Goal: Task Accomplishment & Management: Use online tool/utility

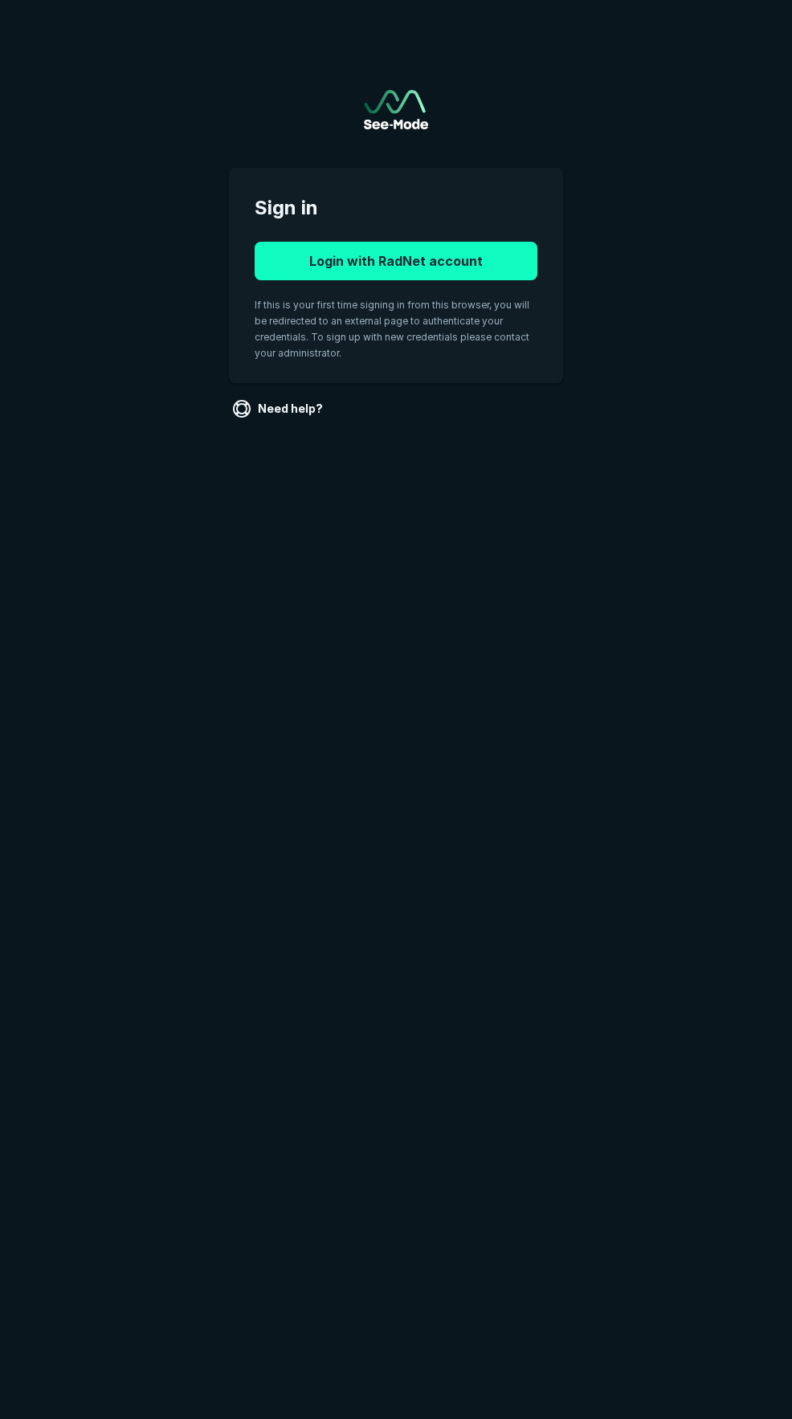
click at [378, 250] on button "Login with RadNet account" at bounding box center [396, 261] width 283 height 39
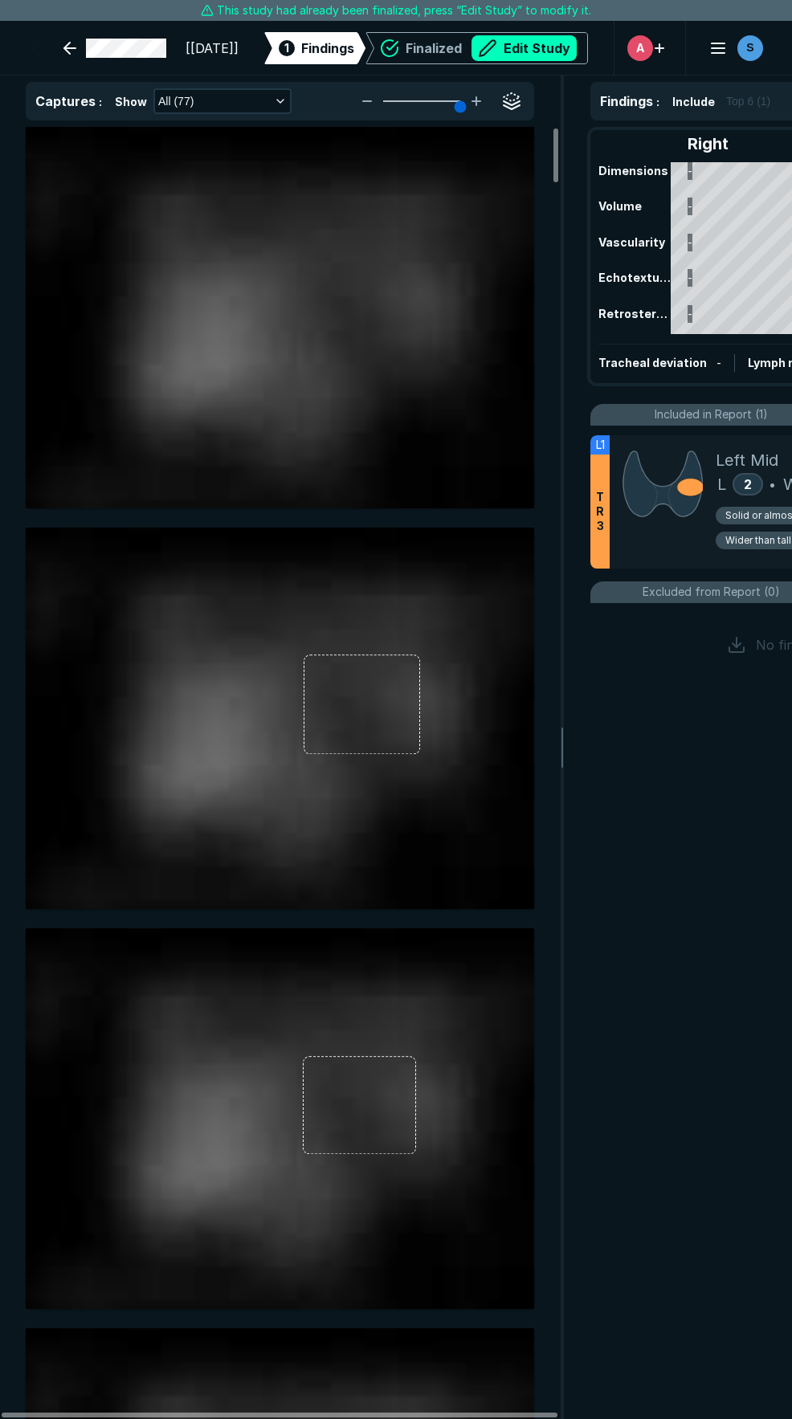
scroll to position [8077, 5628]
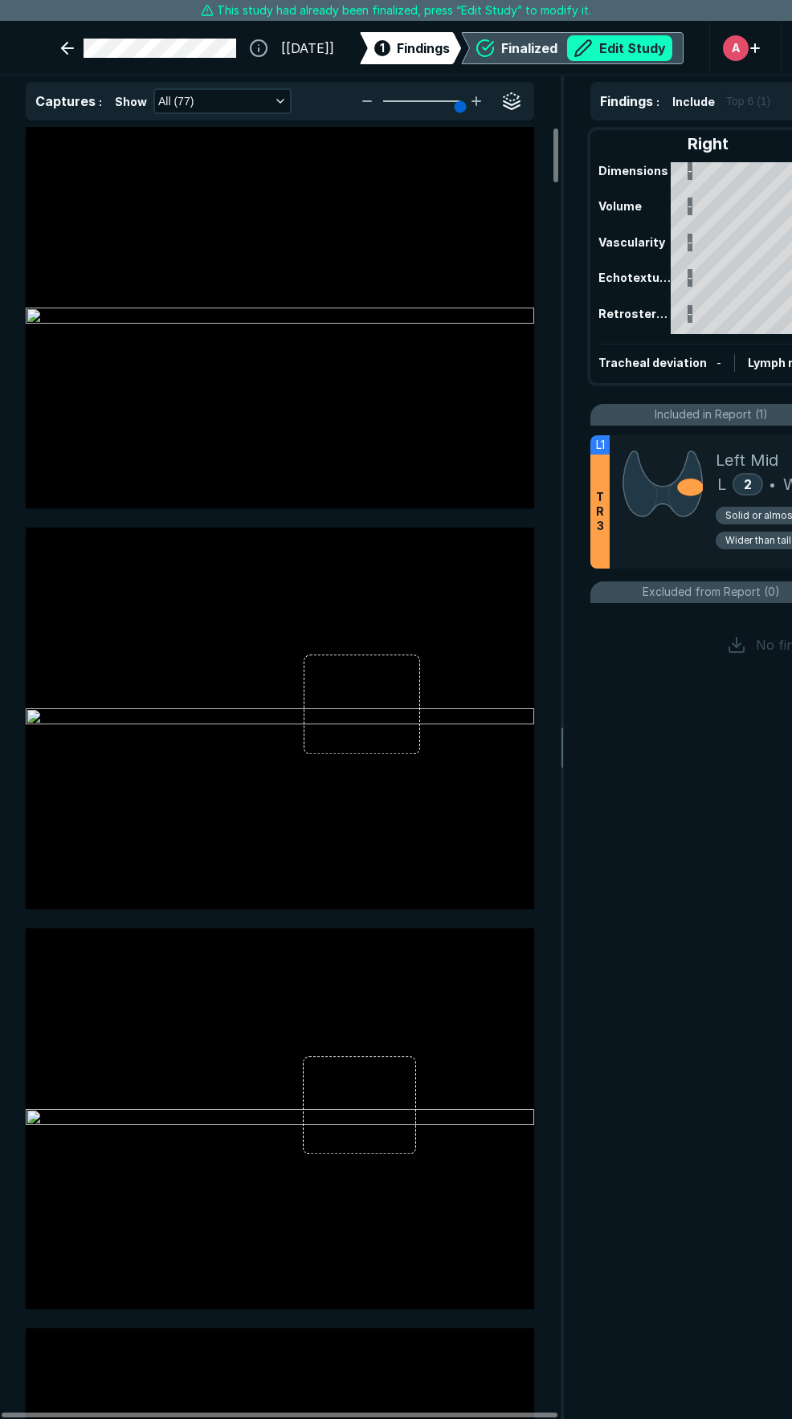
click at [602, 43] on button "Edit Study" at bounding box center [619, 48] width 105 height 26
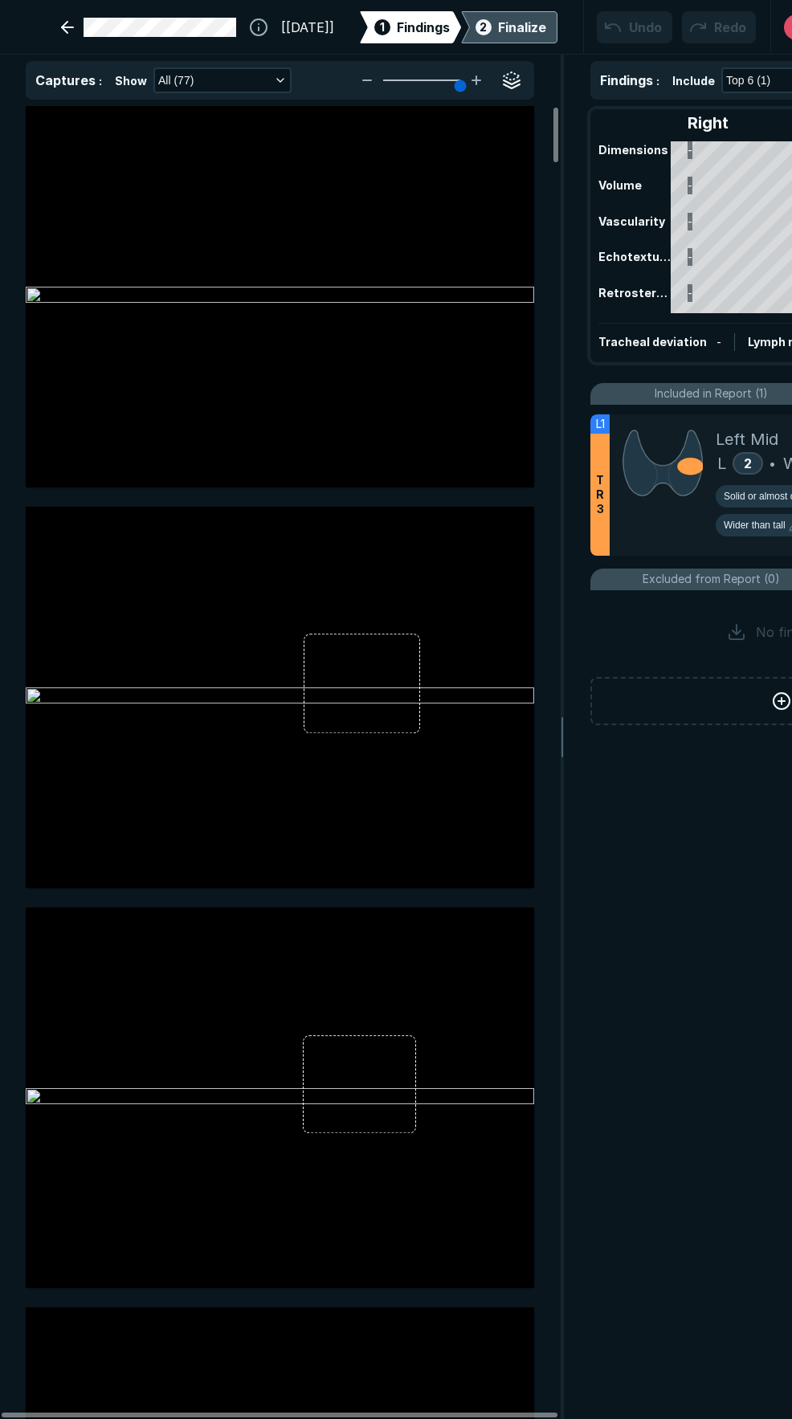
scroll to position [8171, 5628]
click at [524, 1414] on div at bounding box center [280, 1415] width 556 height 5
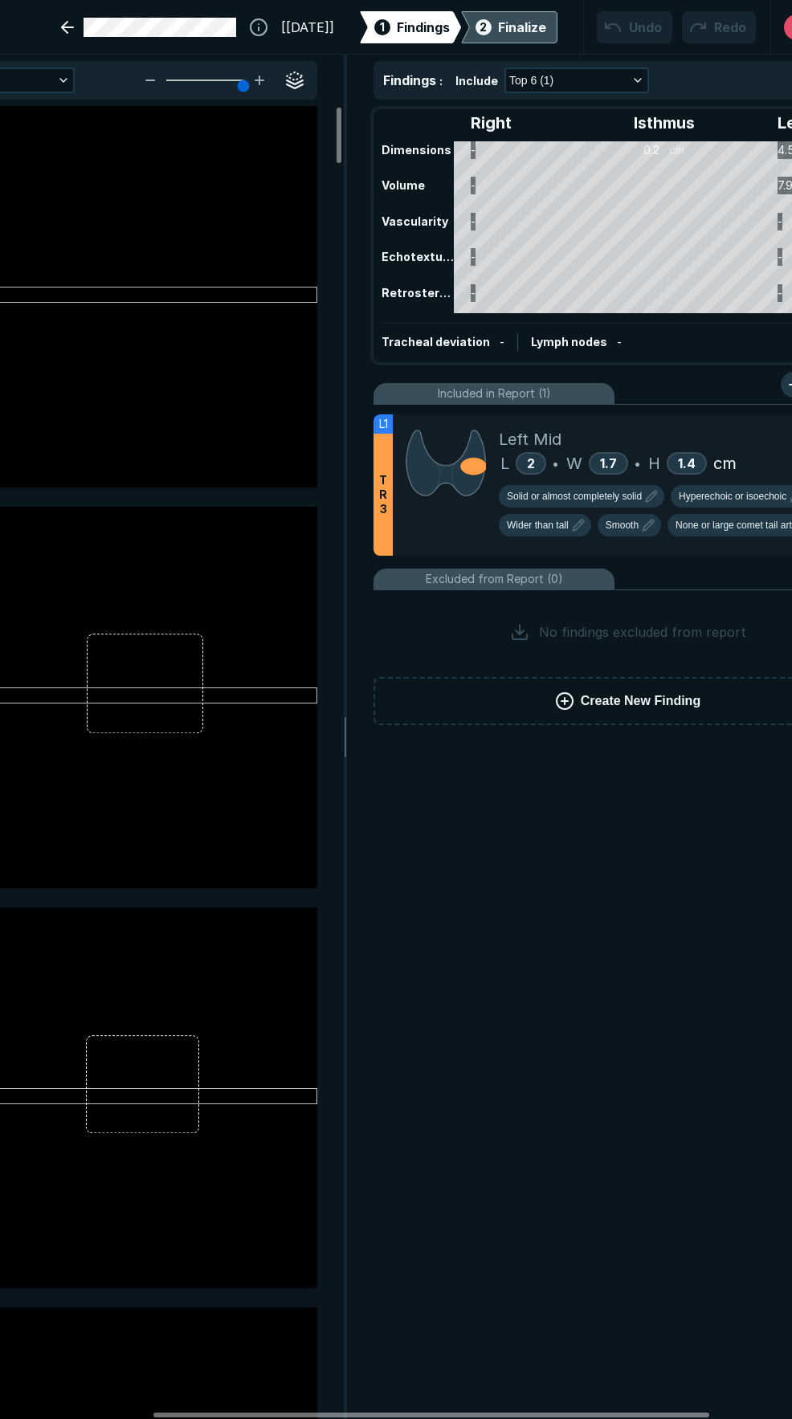
drag, startPoint x: 524, startPoint y: 1413, endPoint x: 678, endPoint y: 1377, distance: 157.4
click at [678, 1413] on div at bounding box center [431, 1415] width 556 height 5
click at [622, 522] on span "Smooth" at bounding box center [619, 525] width 33 height 14
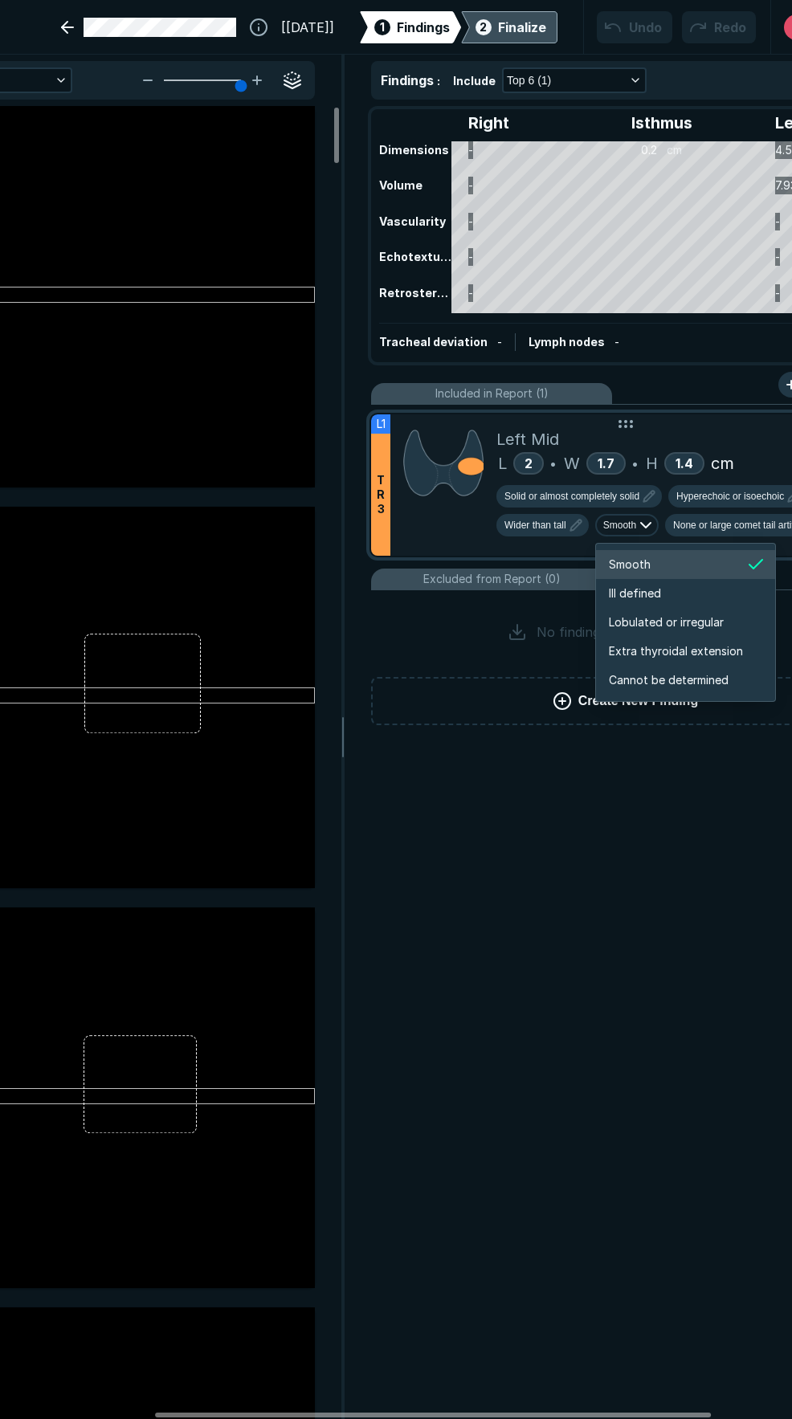
scroll to position [2680, 2857]
click at [623, 641] on li "Extra thyroidal extension" at bounding box center [685, 651] width 179 height 29
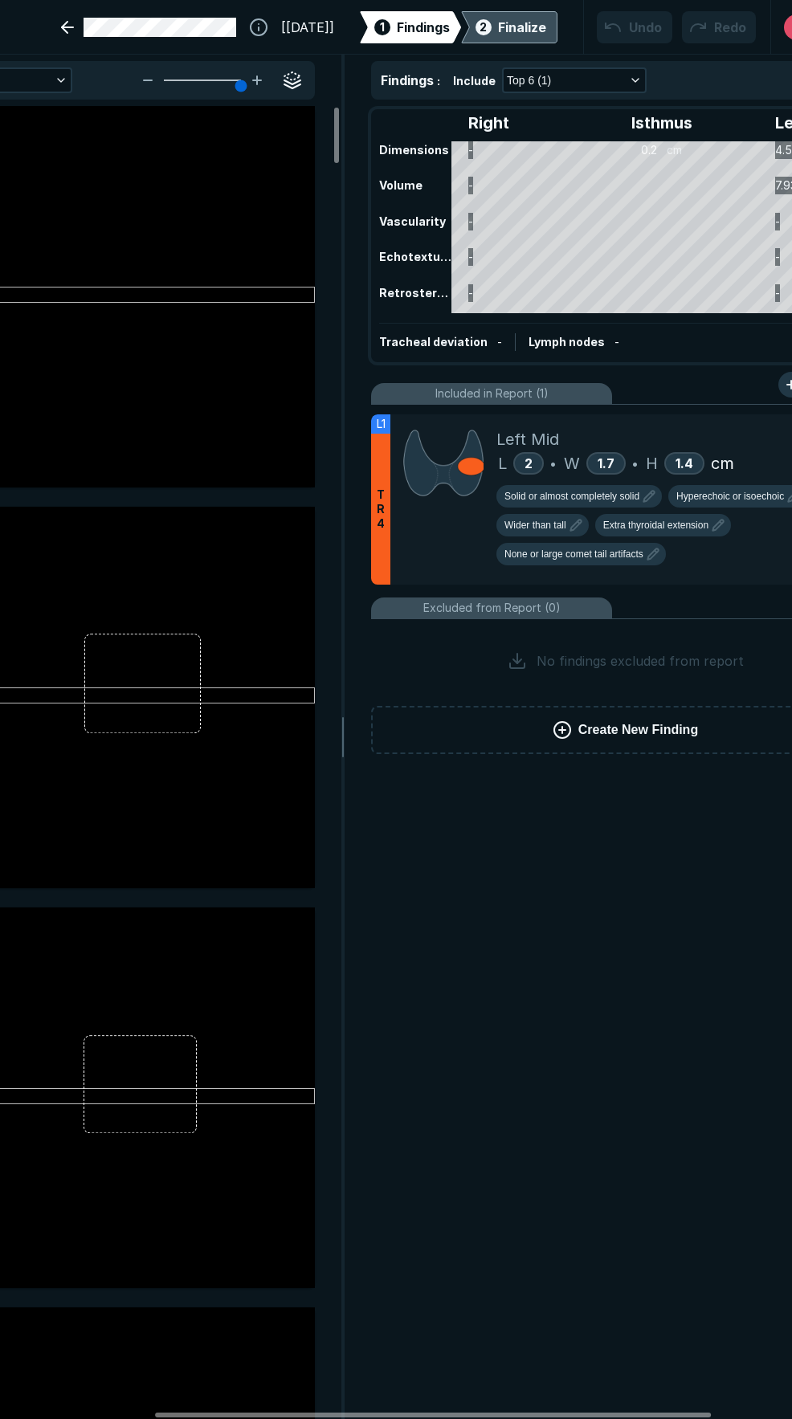
scroll to position [5049, 4327]
click at [506, 34] on div "Finalize" at bounding box center [522, 27] width 48 height 19
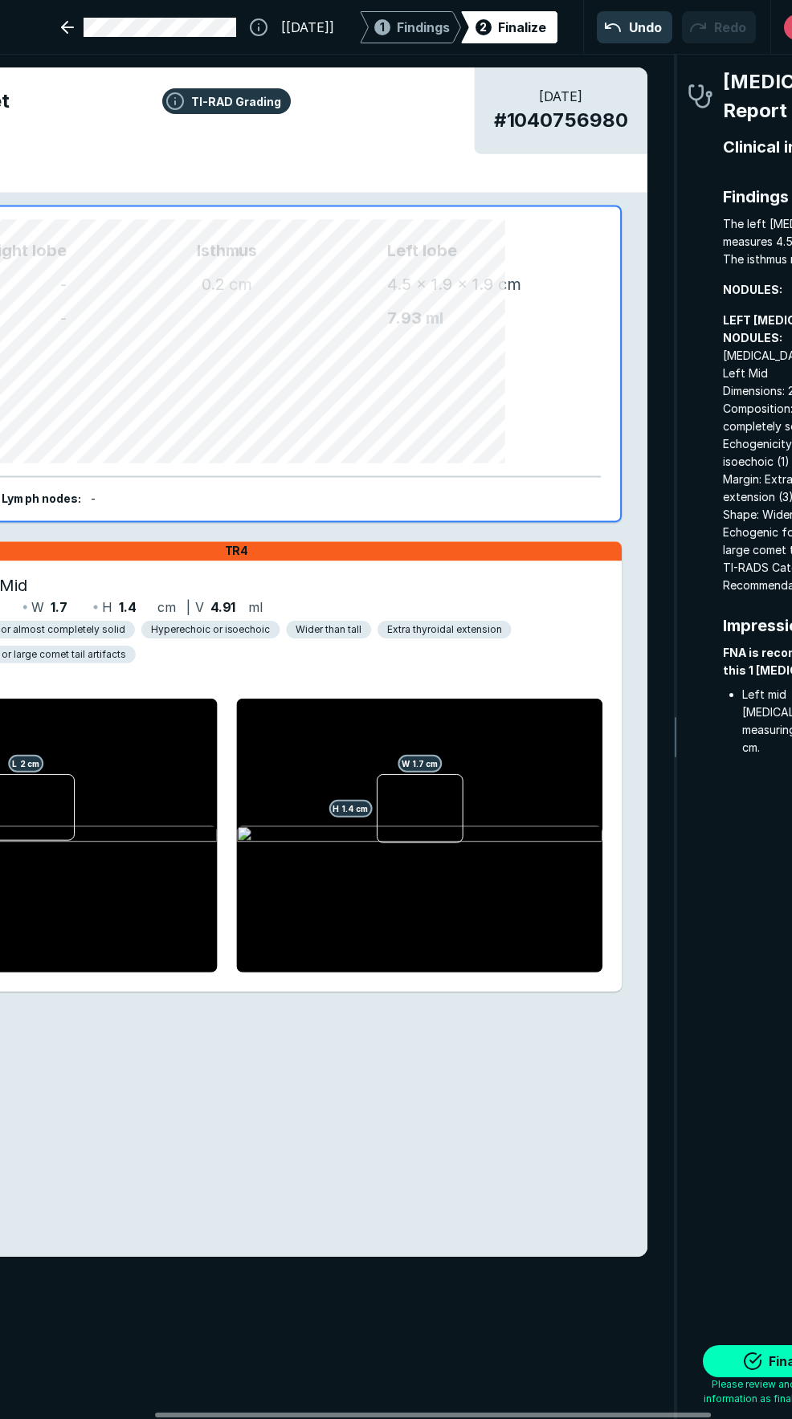
scroll to position [8113, 2903]
click at [732, 1378] on span "Please review and complete all information as final quality control" at bounding box center [784, 1391] width 192 height 29
click at [733, 1362] on button "Finalize" at bounding box center [783, 1361] width 161 height 32
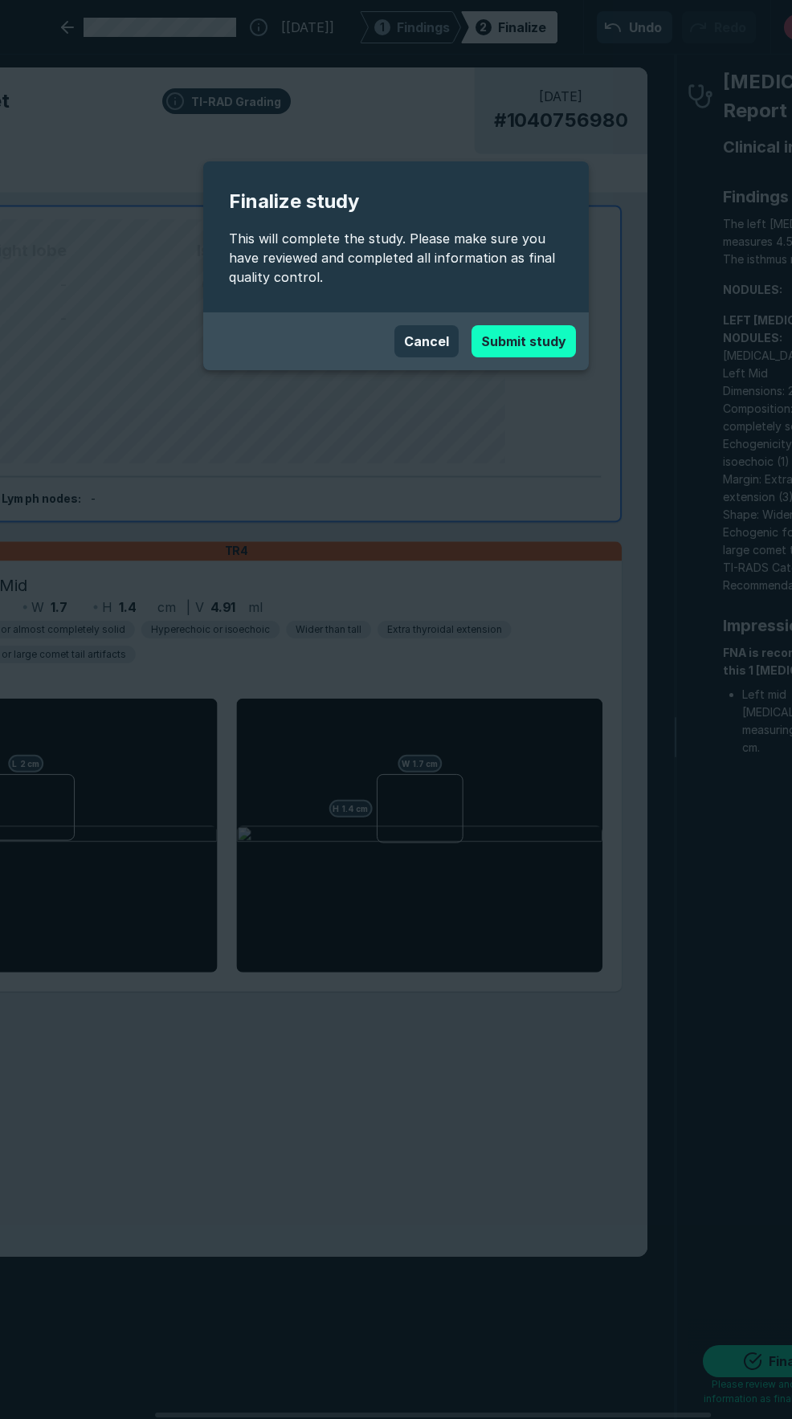
click at [516, 347] on button "Submit study" at bounding box center [523, 341] width 104 height 32
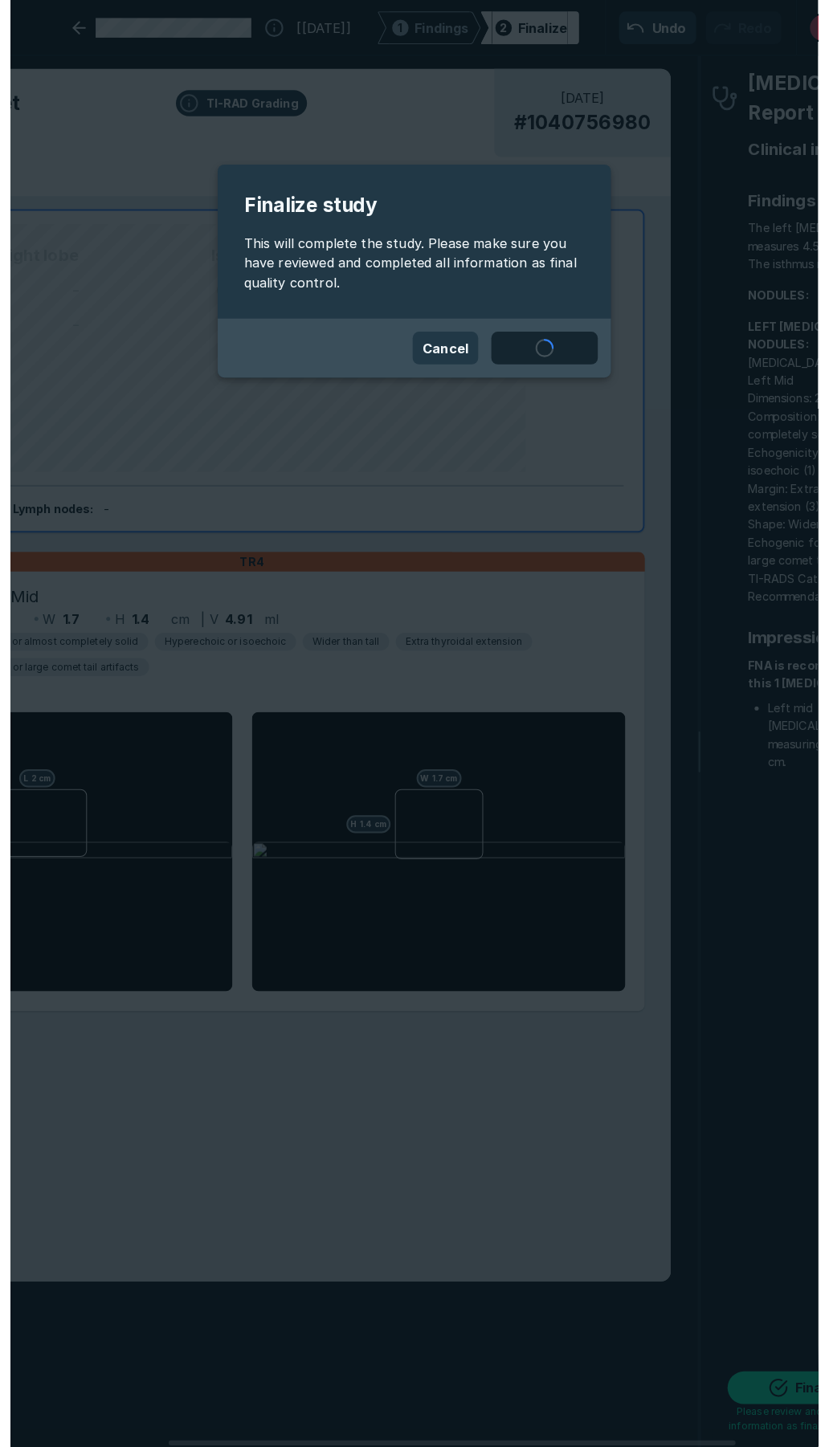
scroll to position [8077, 5628]
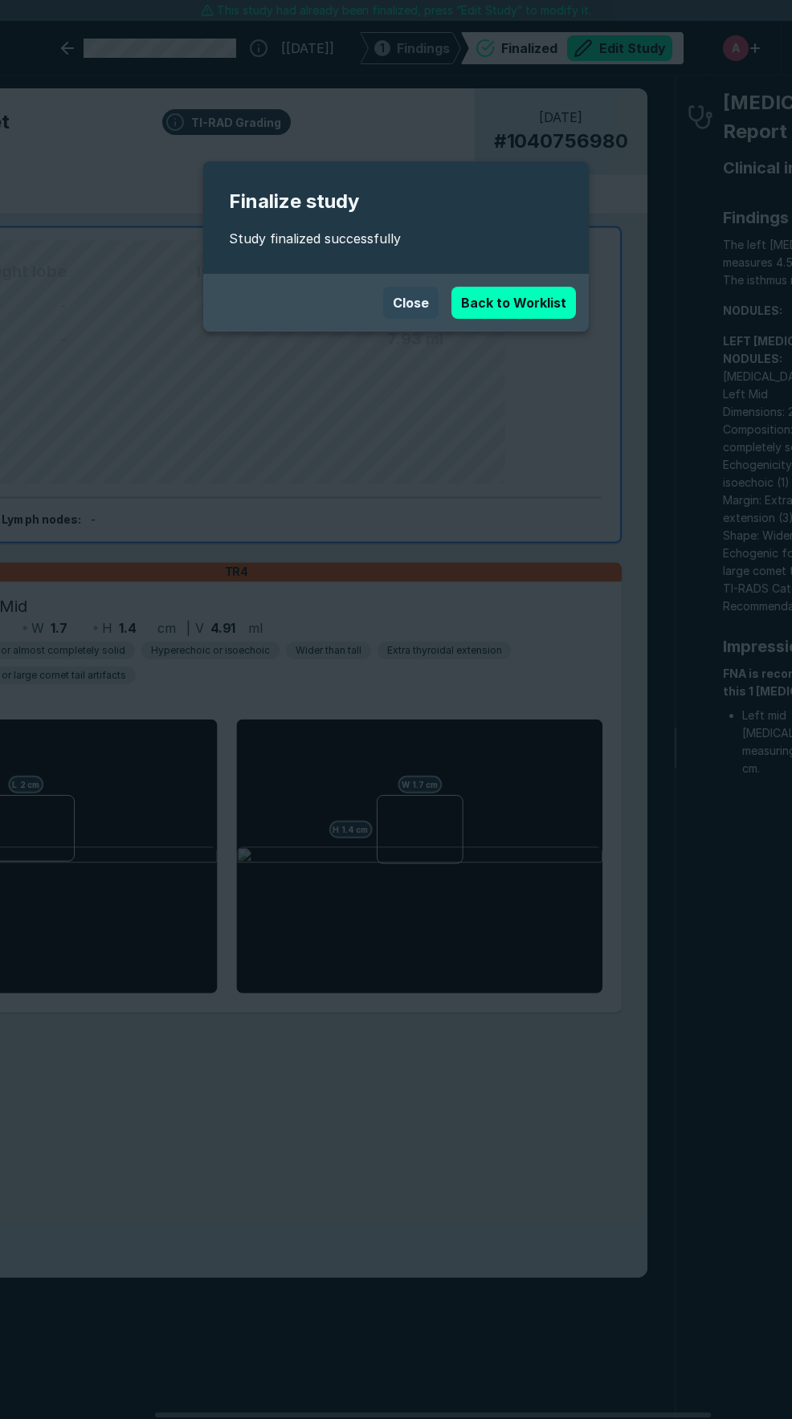
click at [411, 301] on button "Close" at bounding box center [410, 303] width 55 height 32
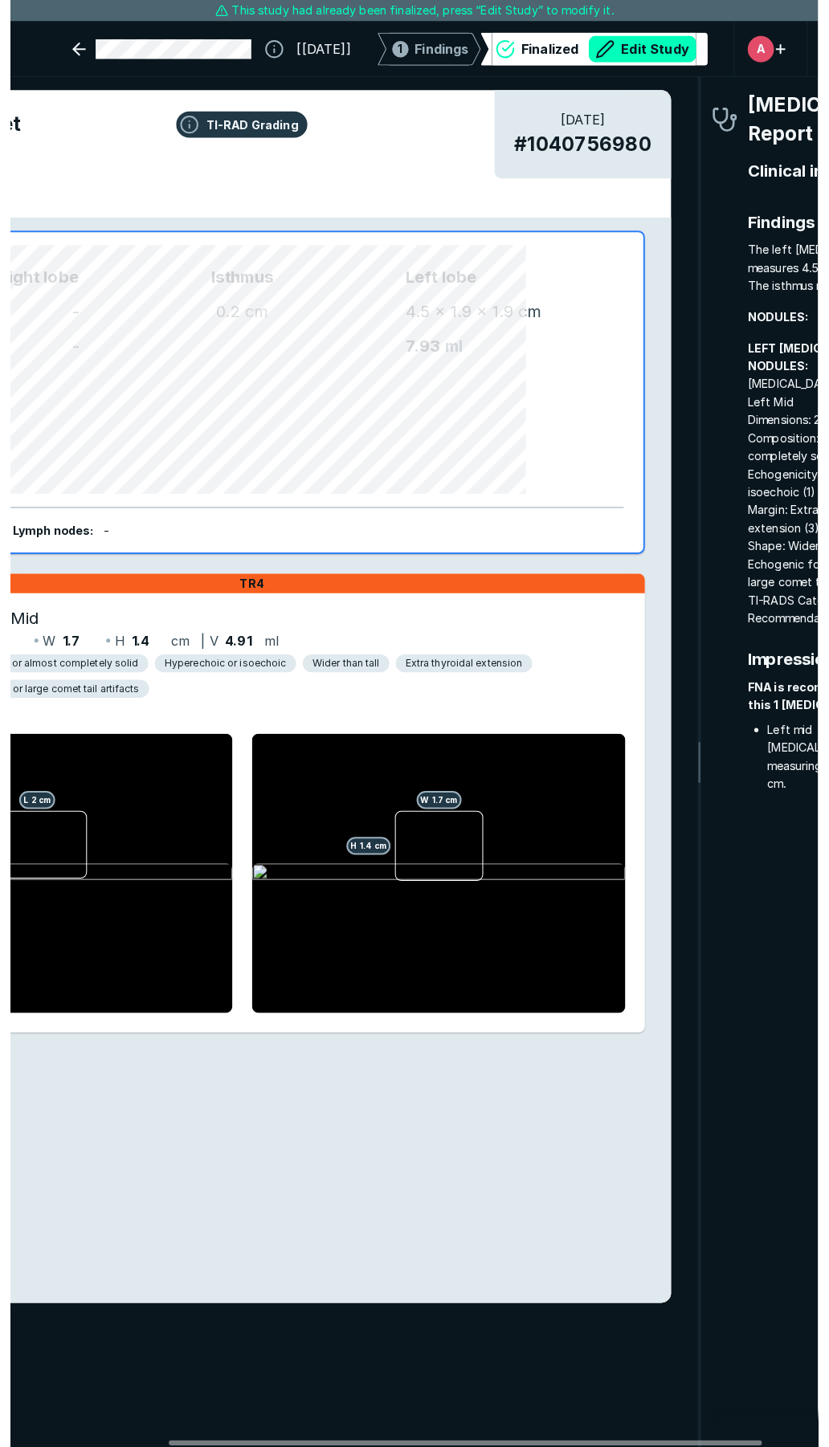
scroll to position [8203, 5794]
